Goal: Information Seeking & Learning: Learn about a topic

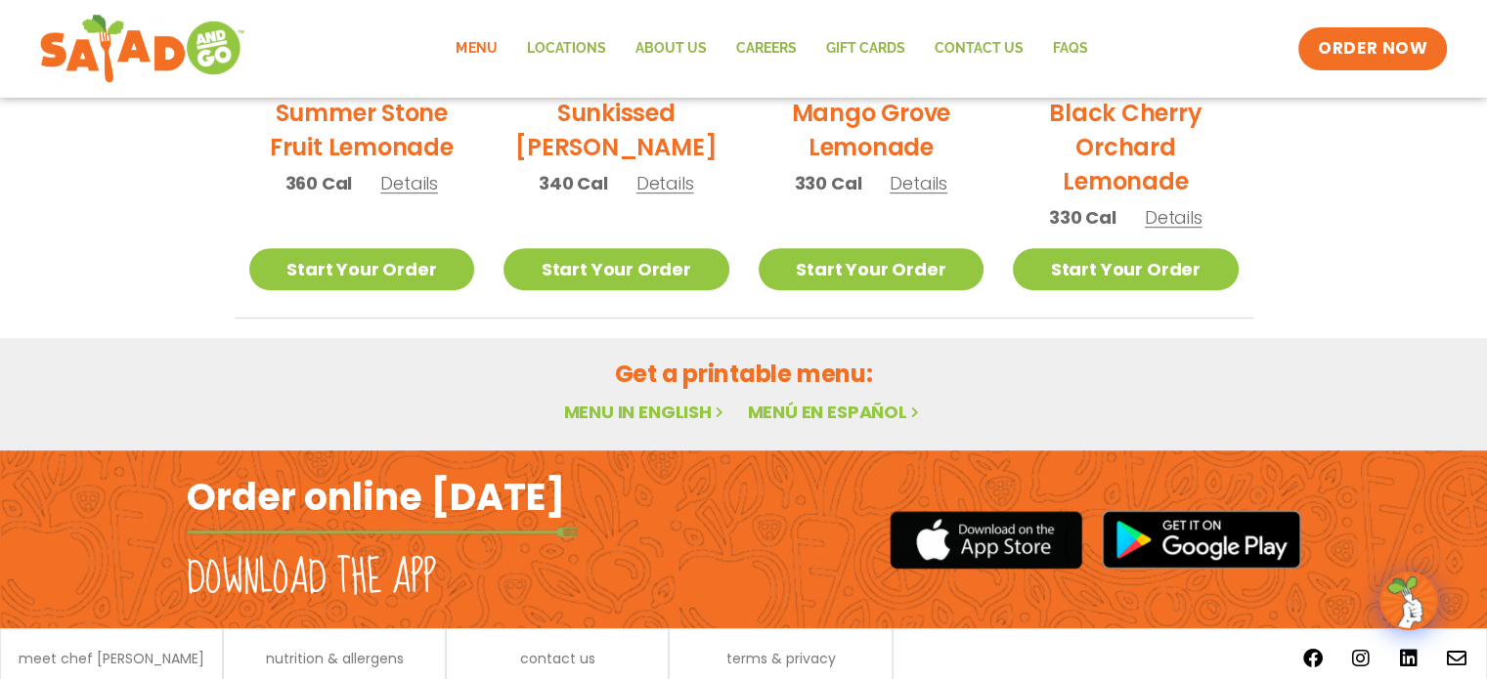
scroll to position [1257, 0]
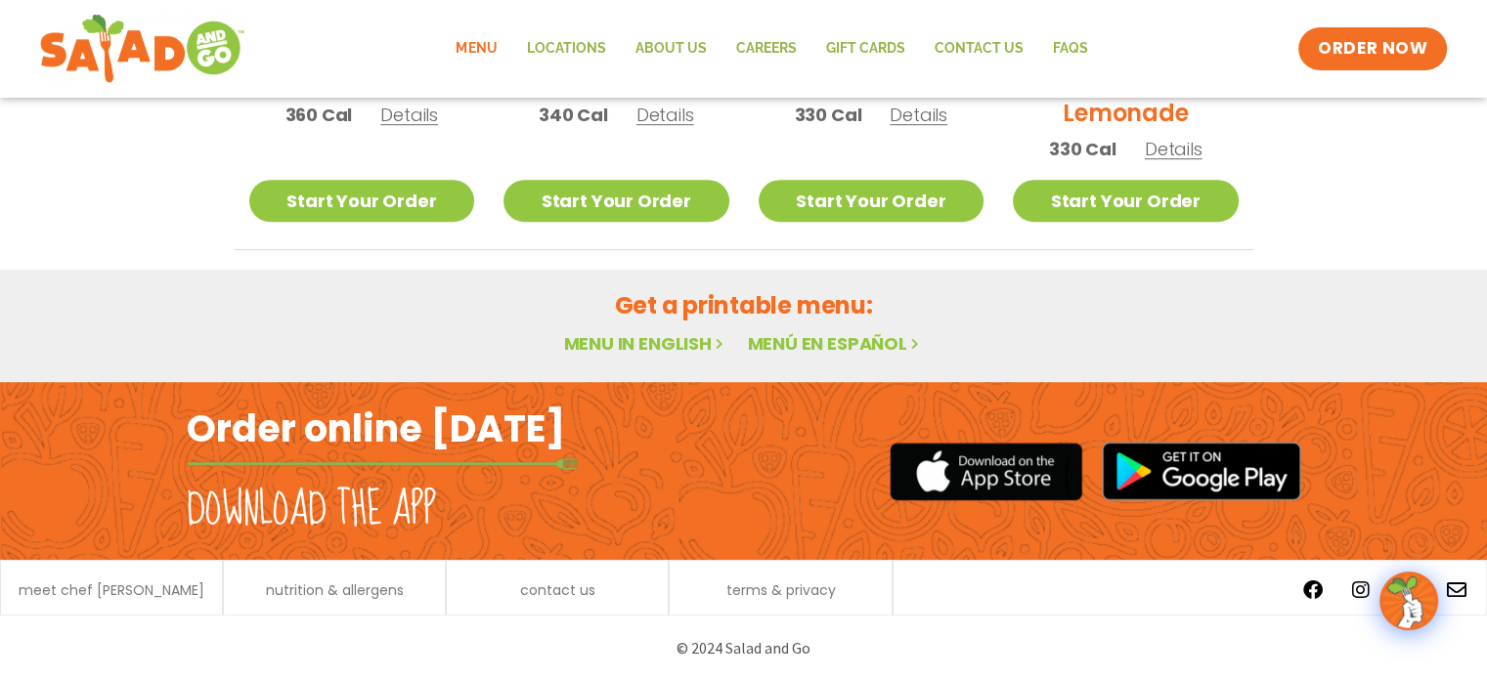
click at [641, 344] on link "Menu in English" at bounding box center [645, 343] width 164 height 24
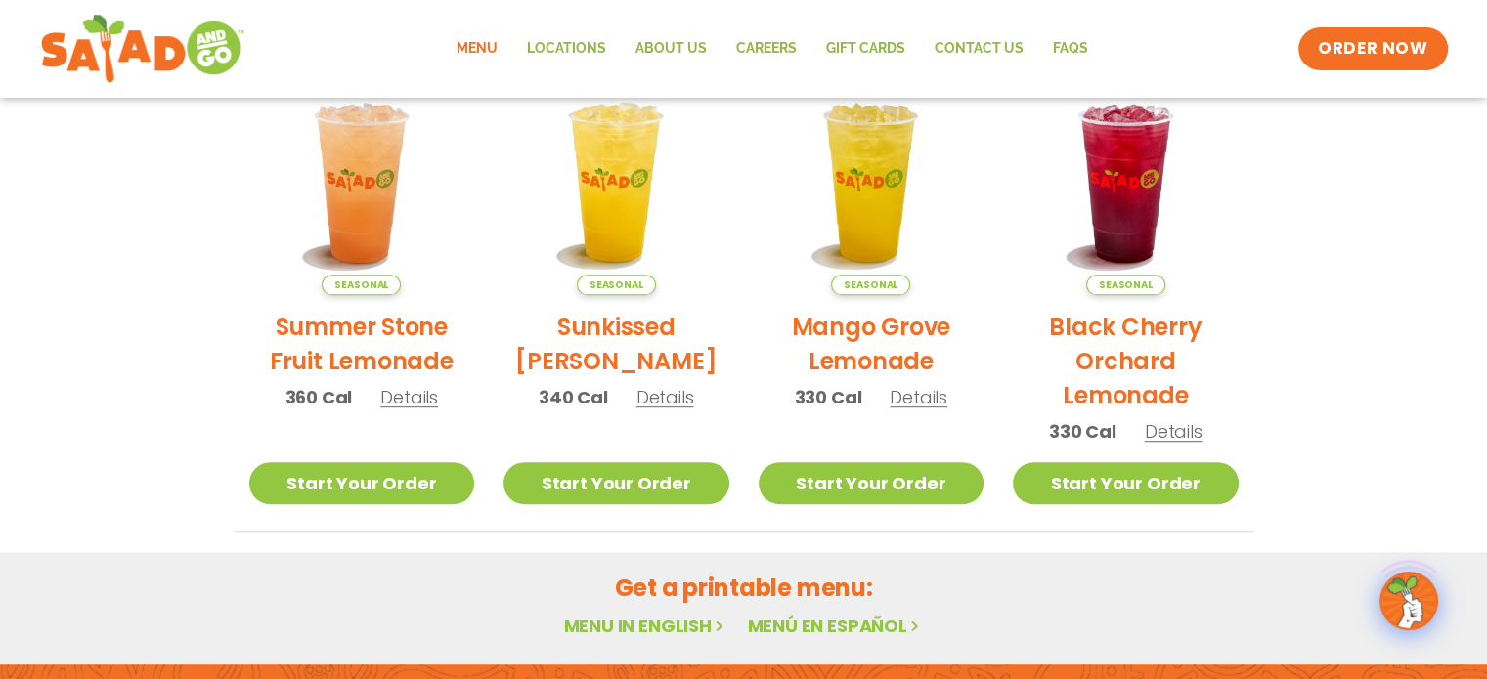
scroll to position [1257, 0]
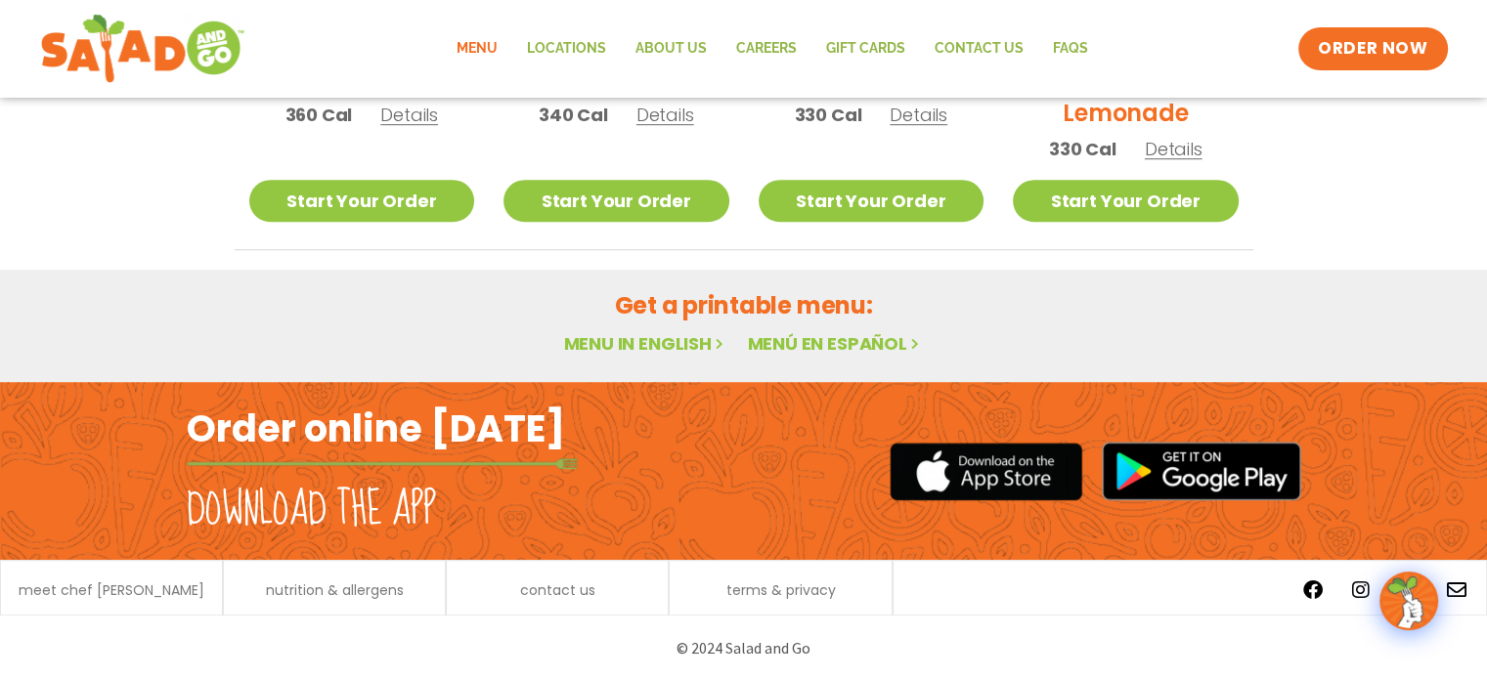
click at [637, 342] on link "Menu in English" at bounding box center [645, 343] width 164 height 24
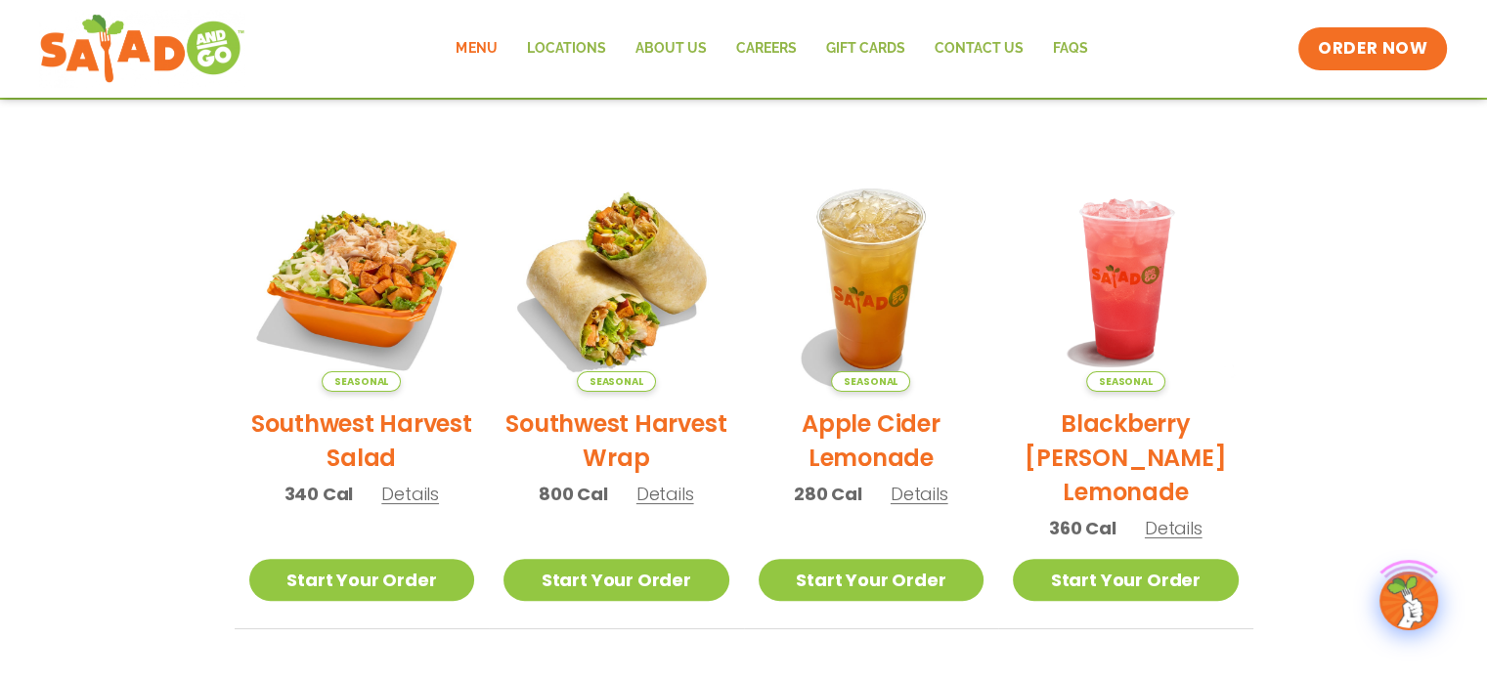
scroll to position [98, 0]
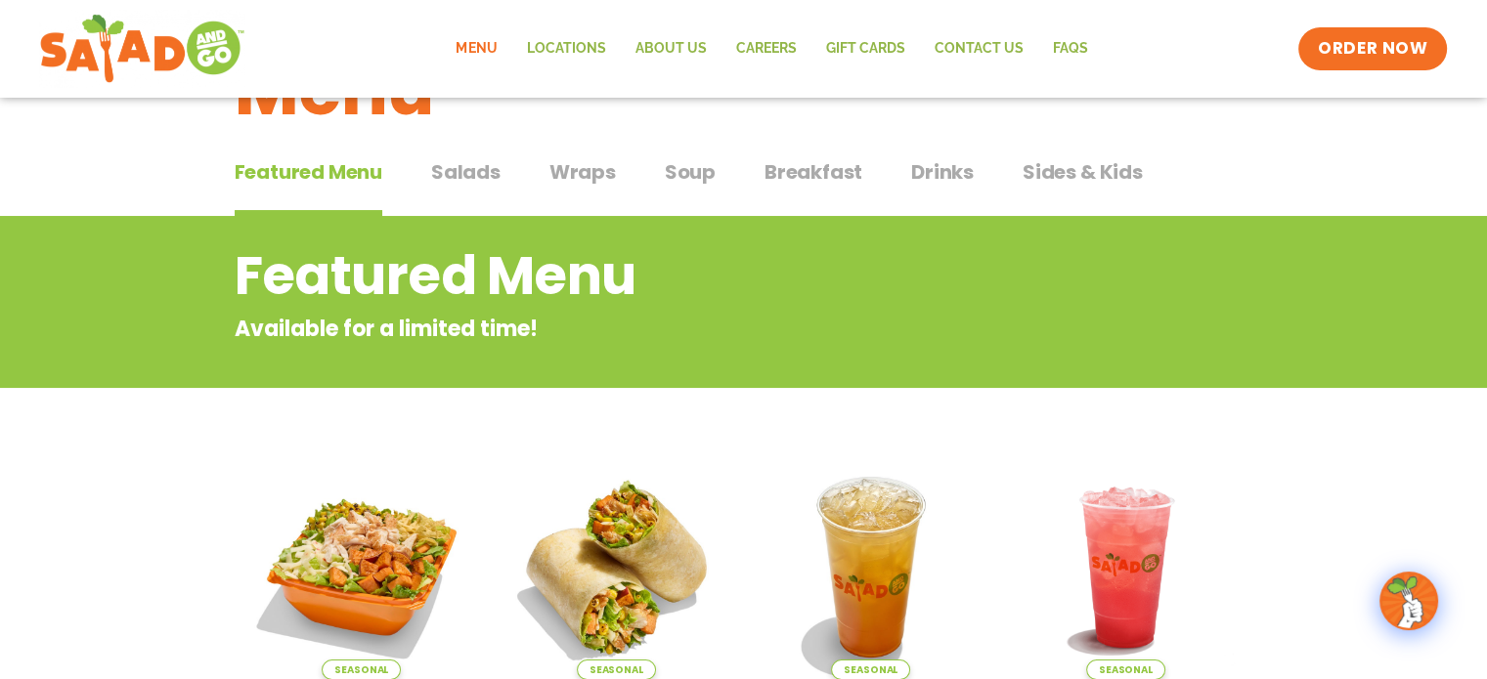
click at [468, 170] on span "Salads" at bounding box center [465, 171] width 69 height 29
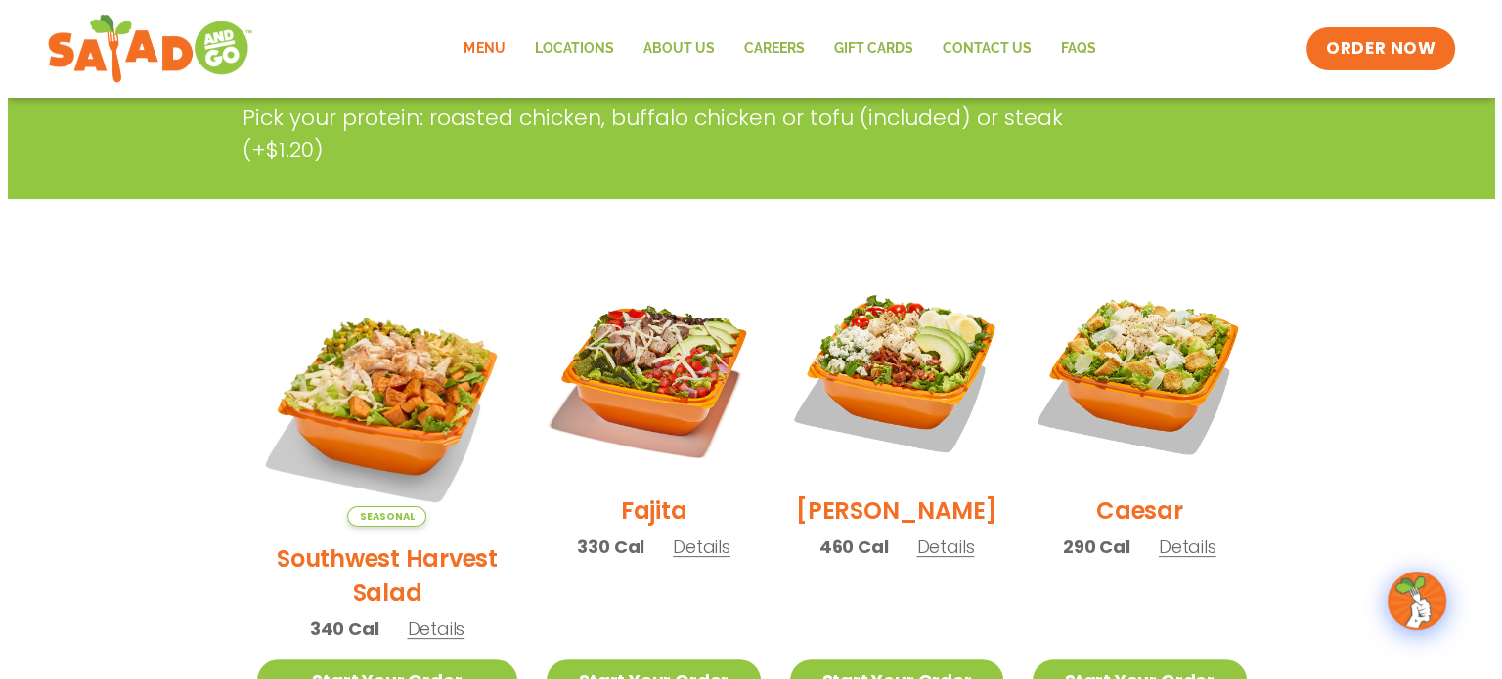
scroll to position [587, 0]
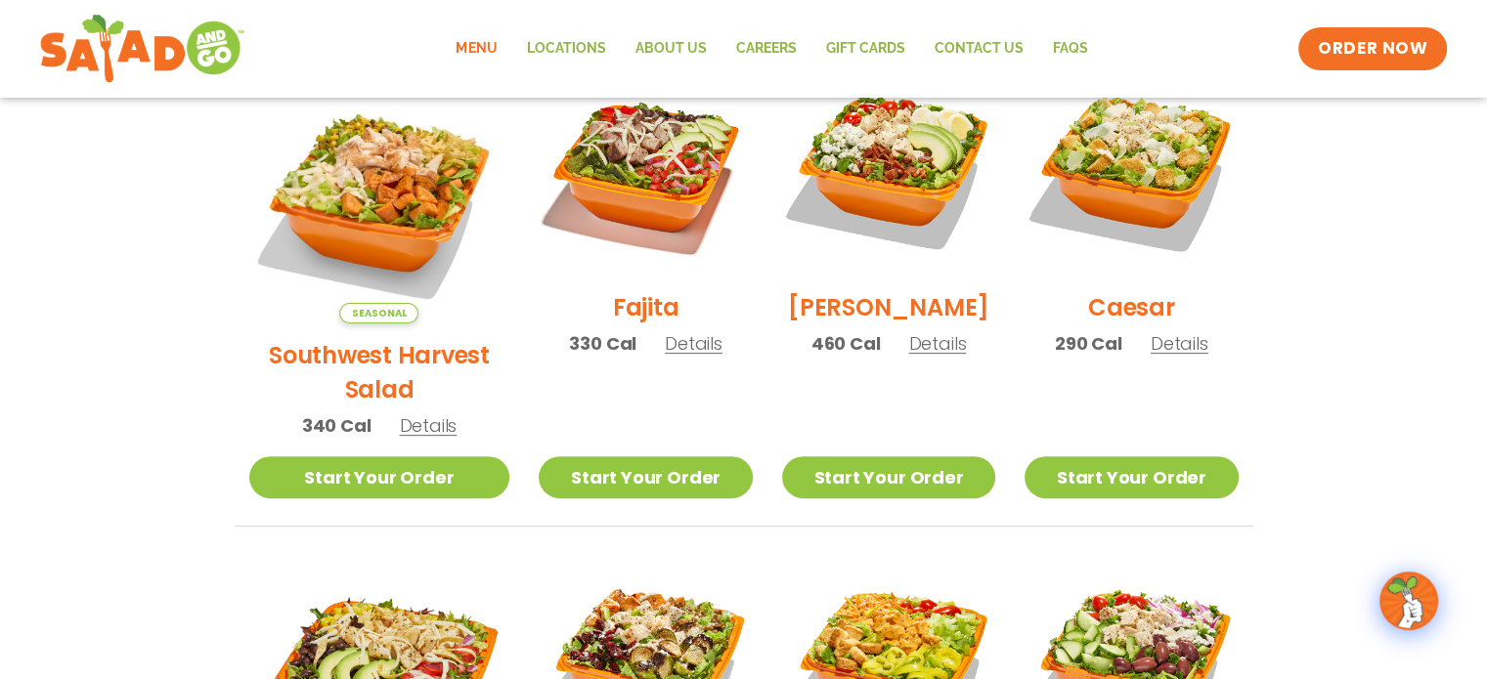
click at [913, 356] on span "Details" at bounding box center [937, 343] width 58 height 24
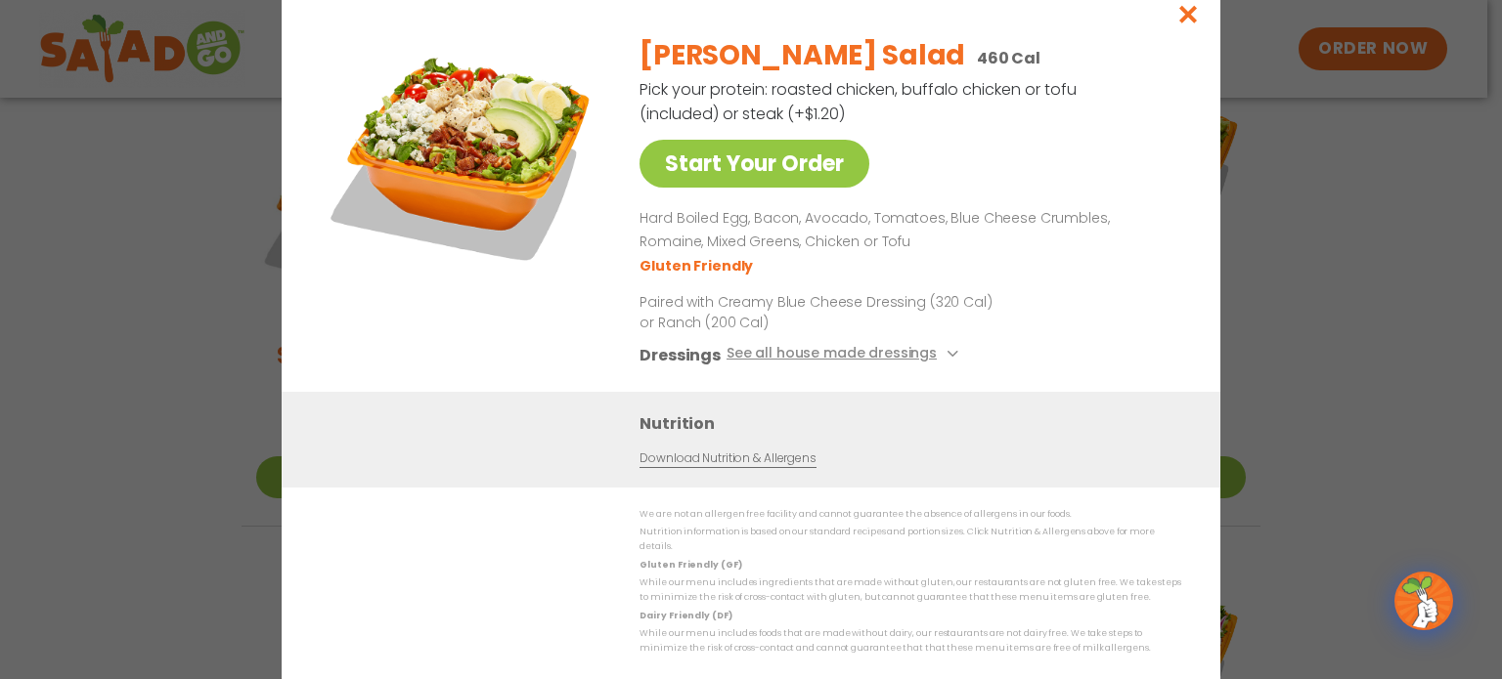
click at [758, 467] on link "Download Nutrition & Allergens" at bounding box center [727, 458] width 176 height 19
